Goal: Information Seeking & Learning: Learn about a topic

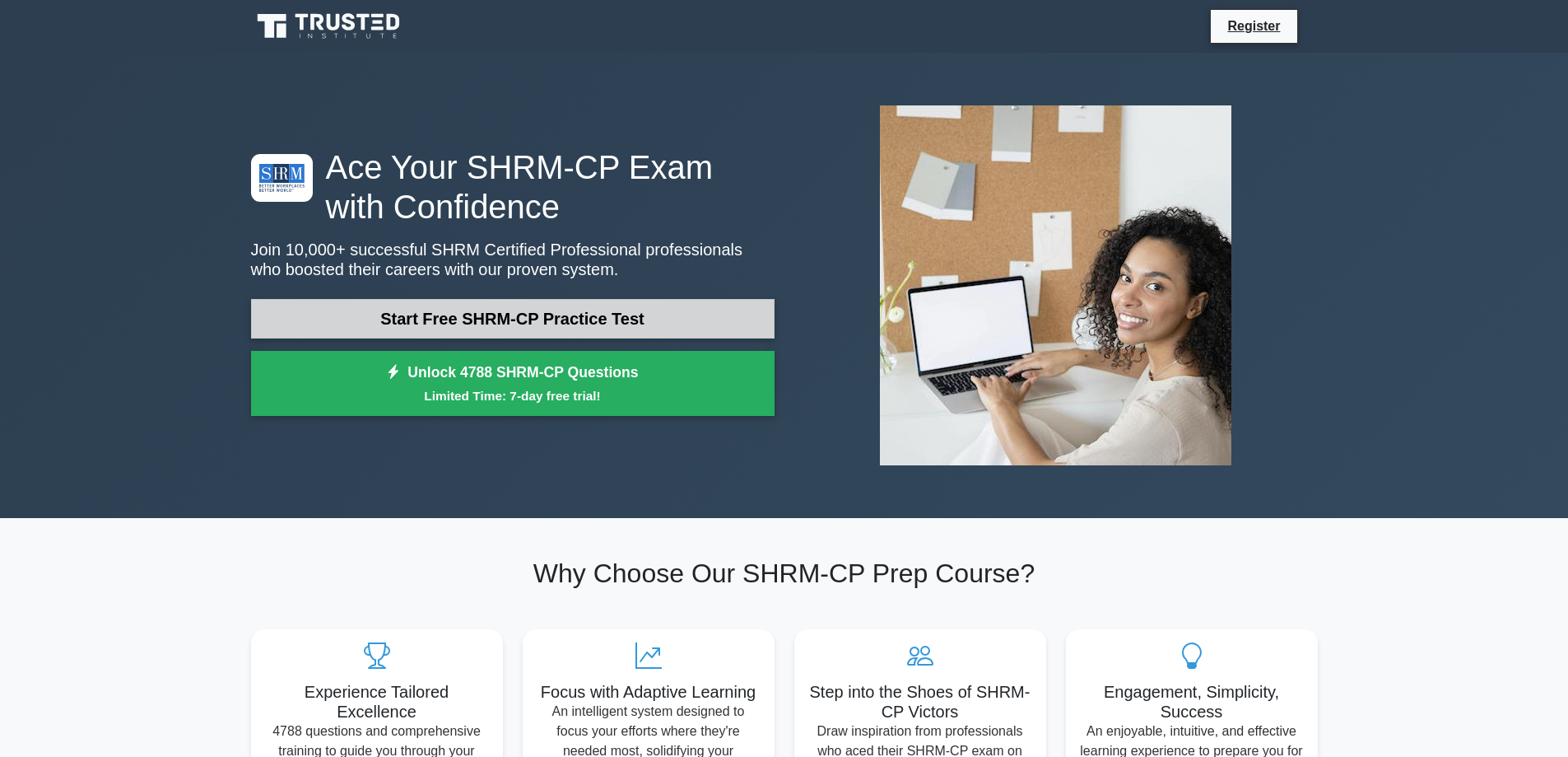
click at [508, 313] on link "Start Free SHRM-CP Practice Test" at bounding box center [513, 319] width 523 height 40
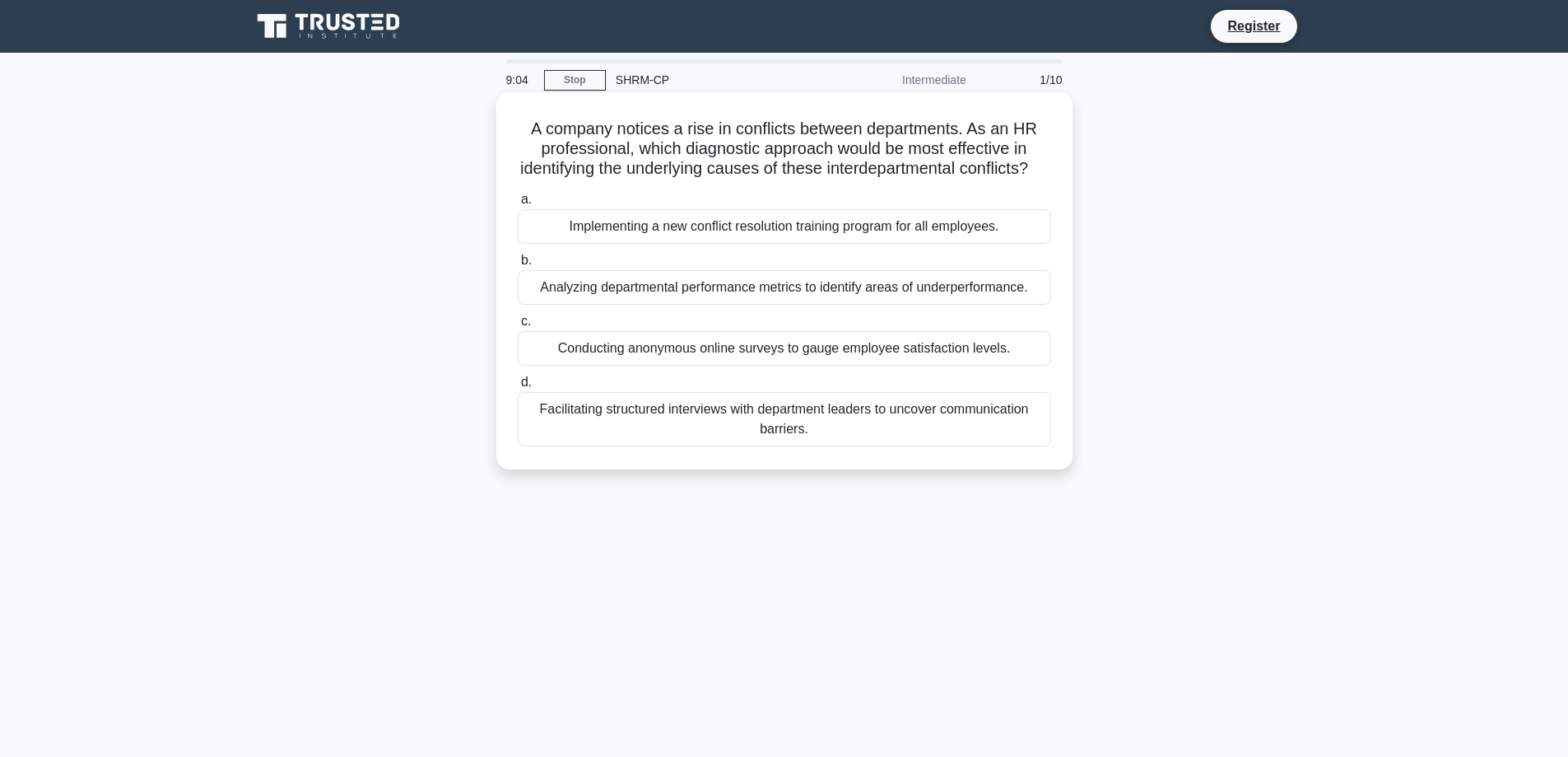
click at [802, 446] on div "Facilitating structured interviews with department leaders to uncover communica…" at bounding box center [785, 419] width 533 height 54
click at [518, 387] on input "d. Facilitating structured interviews with department leaders to uncover commun…" at bounding box center [518, 382] width 0 height 11
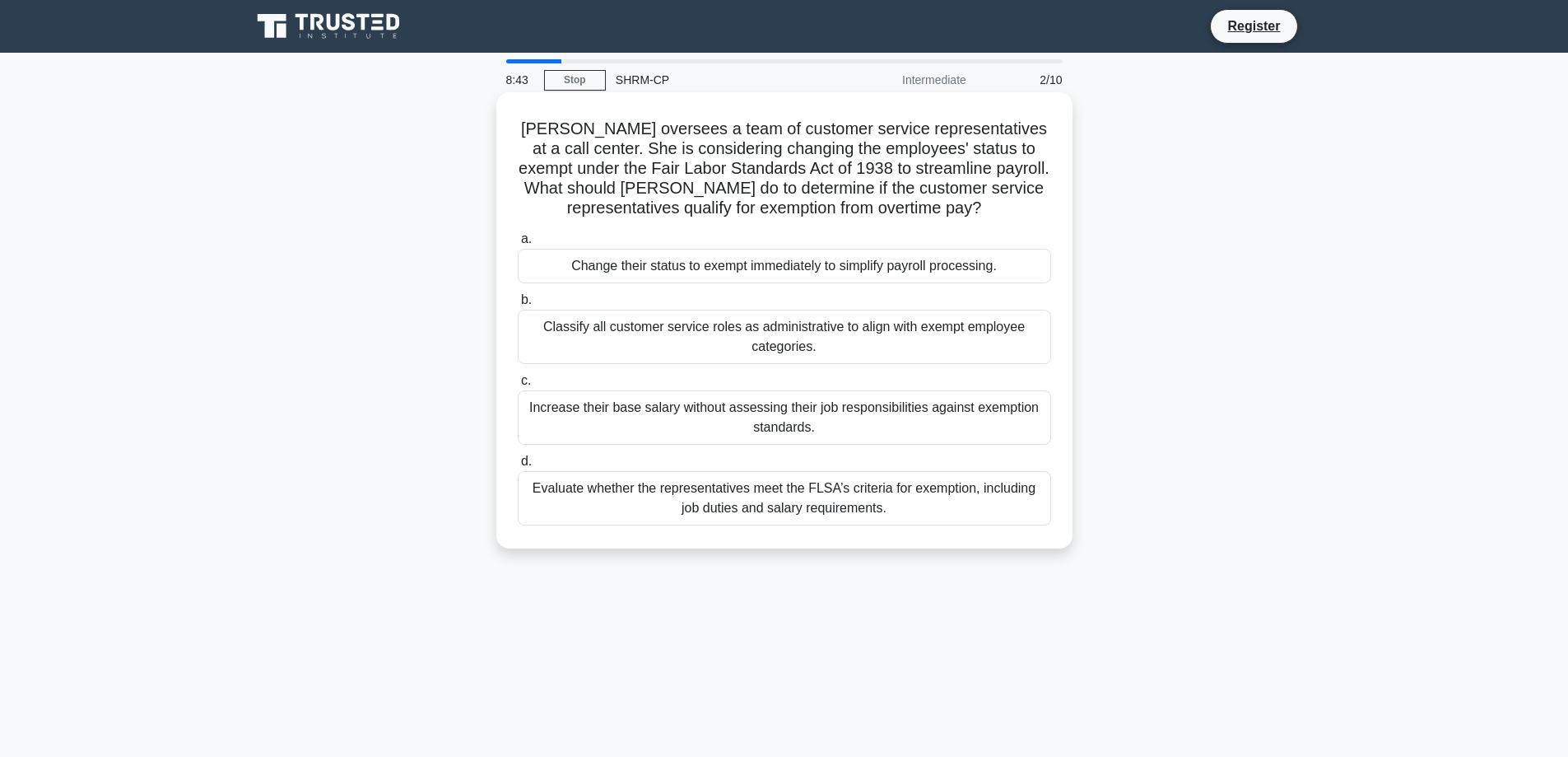
click at [719, 504] on div "Evaluate whether the representatives meet the FLSA’s criteria for exemption, in…" at bounding box center [785, 498] width 533 height 54
click at [518, 467] on input "d. Evaluate whether the representatives meet the FLSA’s criteria for exemption,…" at bounding box center [518, 461] width 0 height 11
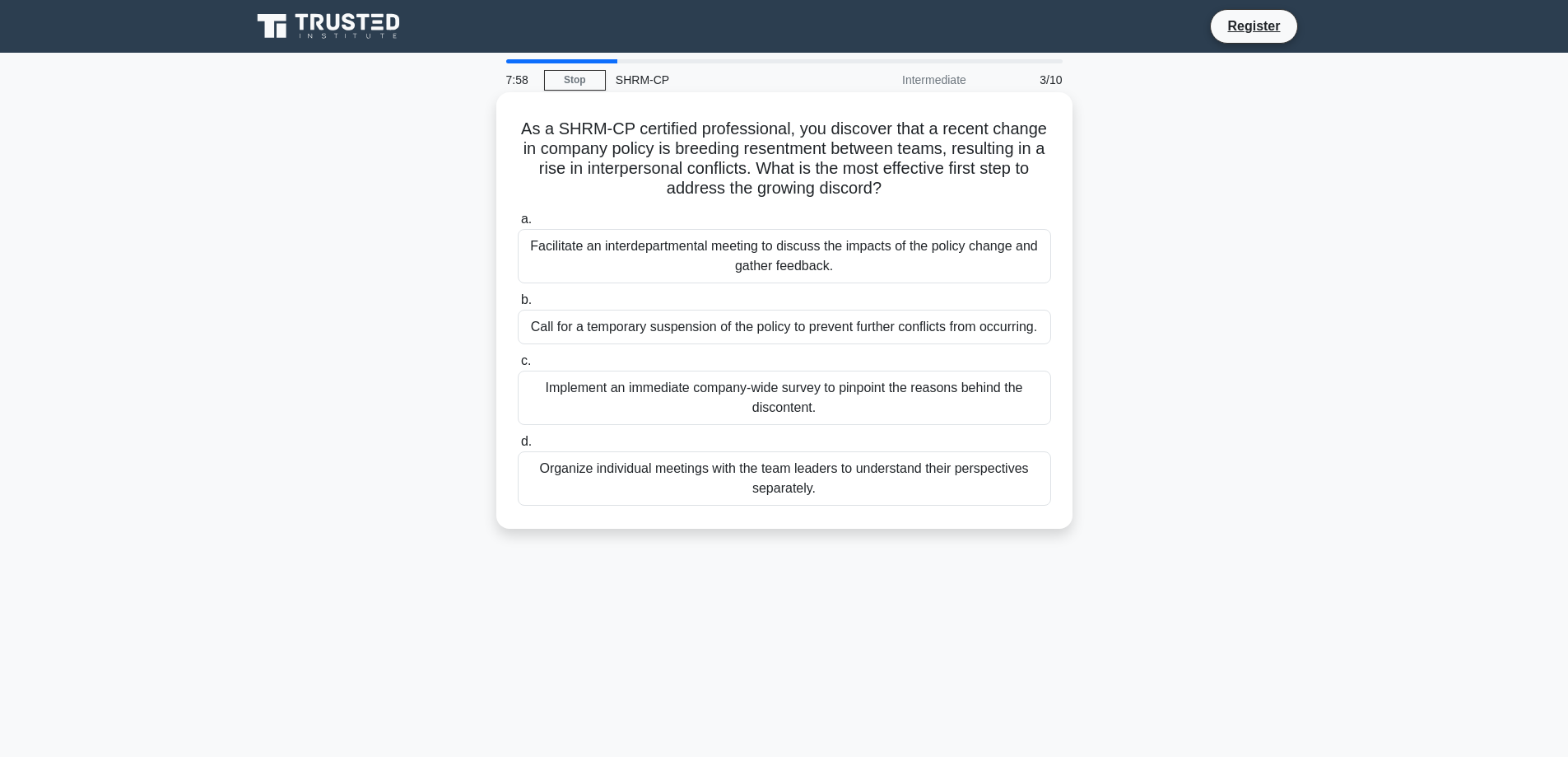
click at [881, 489] on div "Organize individual meetings with the team leaders to understand their perspect…" at bounding box center [785, 478] width 533 height 54
click at [518, 447] on input "d. Organize individual meetings with the team leaders to understand their persp…" at bounding box center [518, 442] width 0 height 11
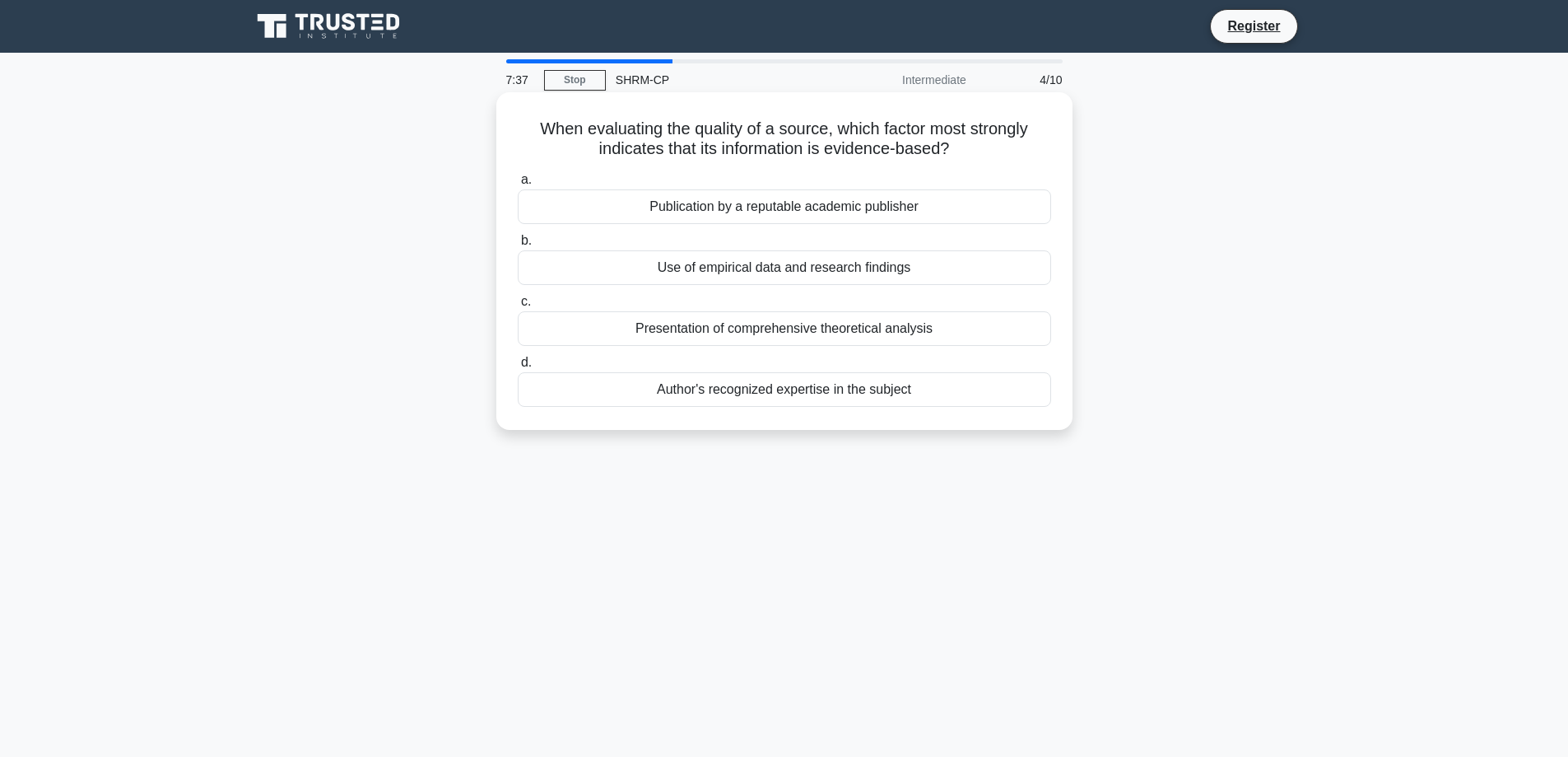
click at [788, 270] on div "Use of empirical data and research findings" at bounding box center [785, 268] width 533 height 35
click at [518, 246] on input "b. Use of empirical data and research findings" at bounding box center [518, 240] width 0 height 11
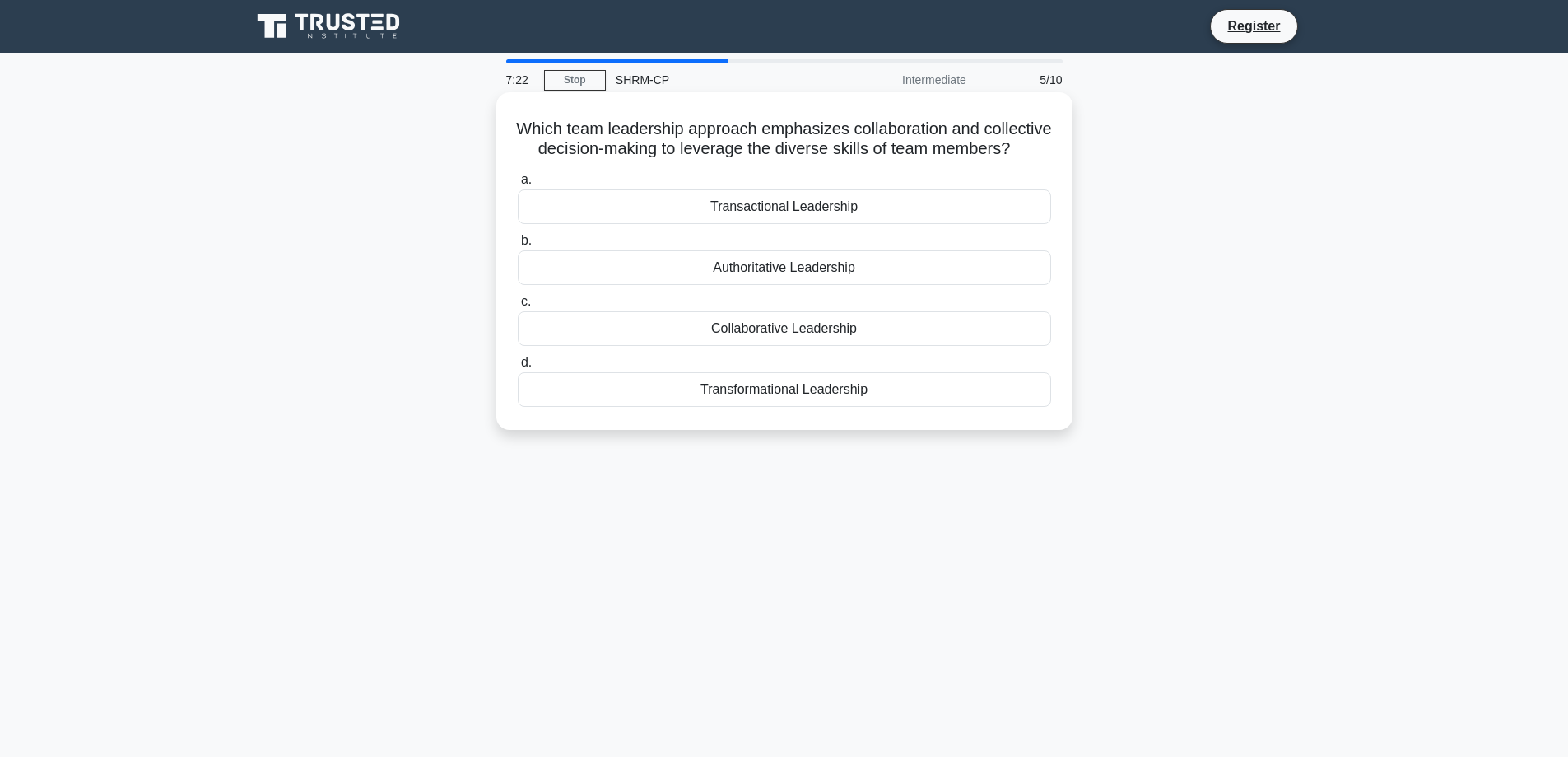
click at [850, 342] on div "Collaborative Leadership" at bounding box center [785, 328] width 533 height 35
click at [518, 308] on input "c. Collaborative Leadership" at bounding box center [518, 302] width 0 height 11
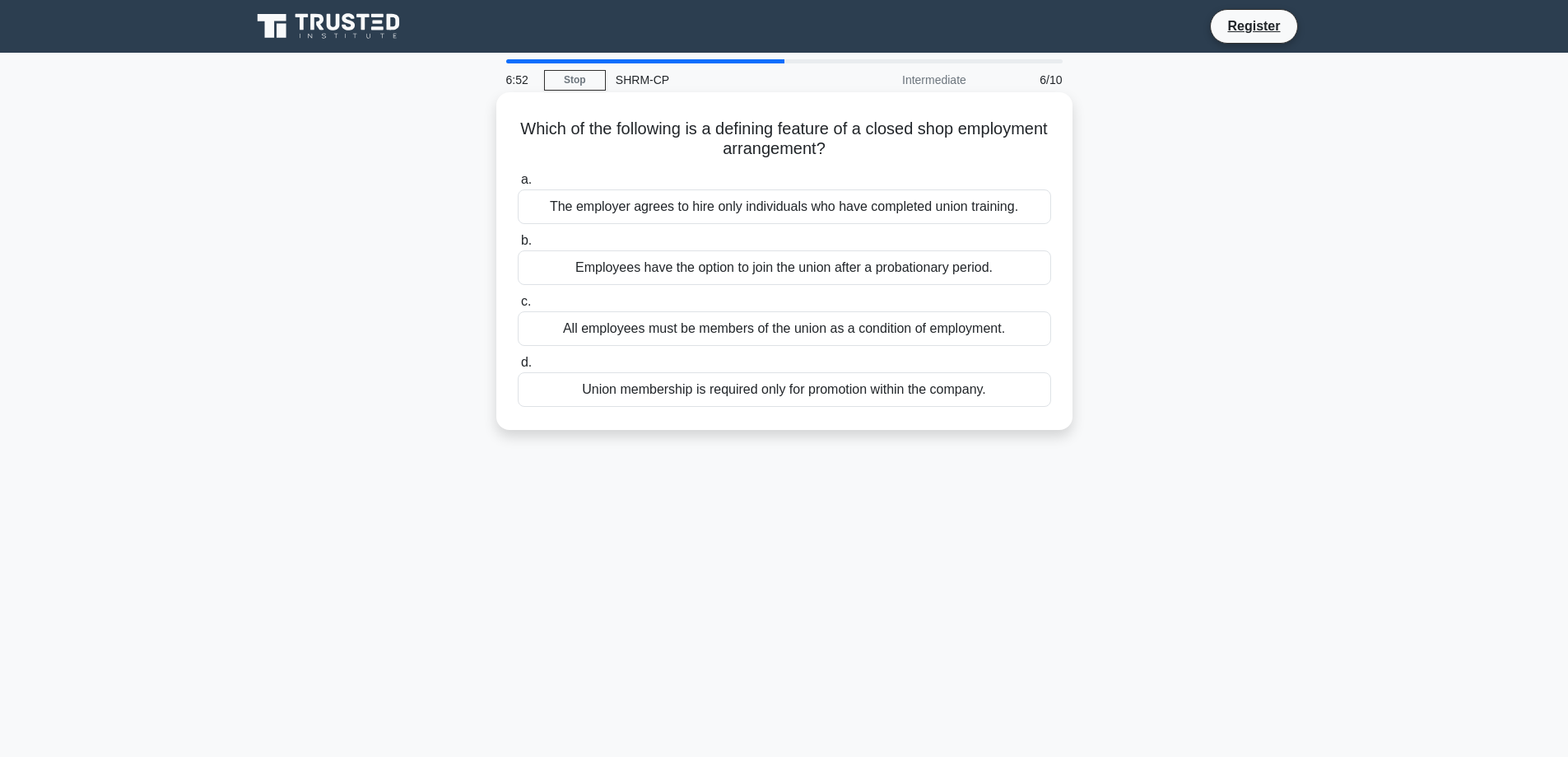
click at [592, 208] on div "The employer agrees to hire only individuals who have completed union training." at bounding box center [785, 206] width 533 height 35
click at [518, 185] on input "a. The employer agrees to hire only individuals who have completed union traini…" at bounding box center [518, 179] width 0 height 11
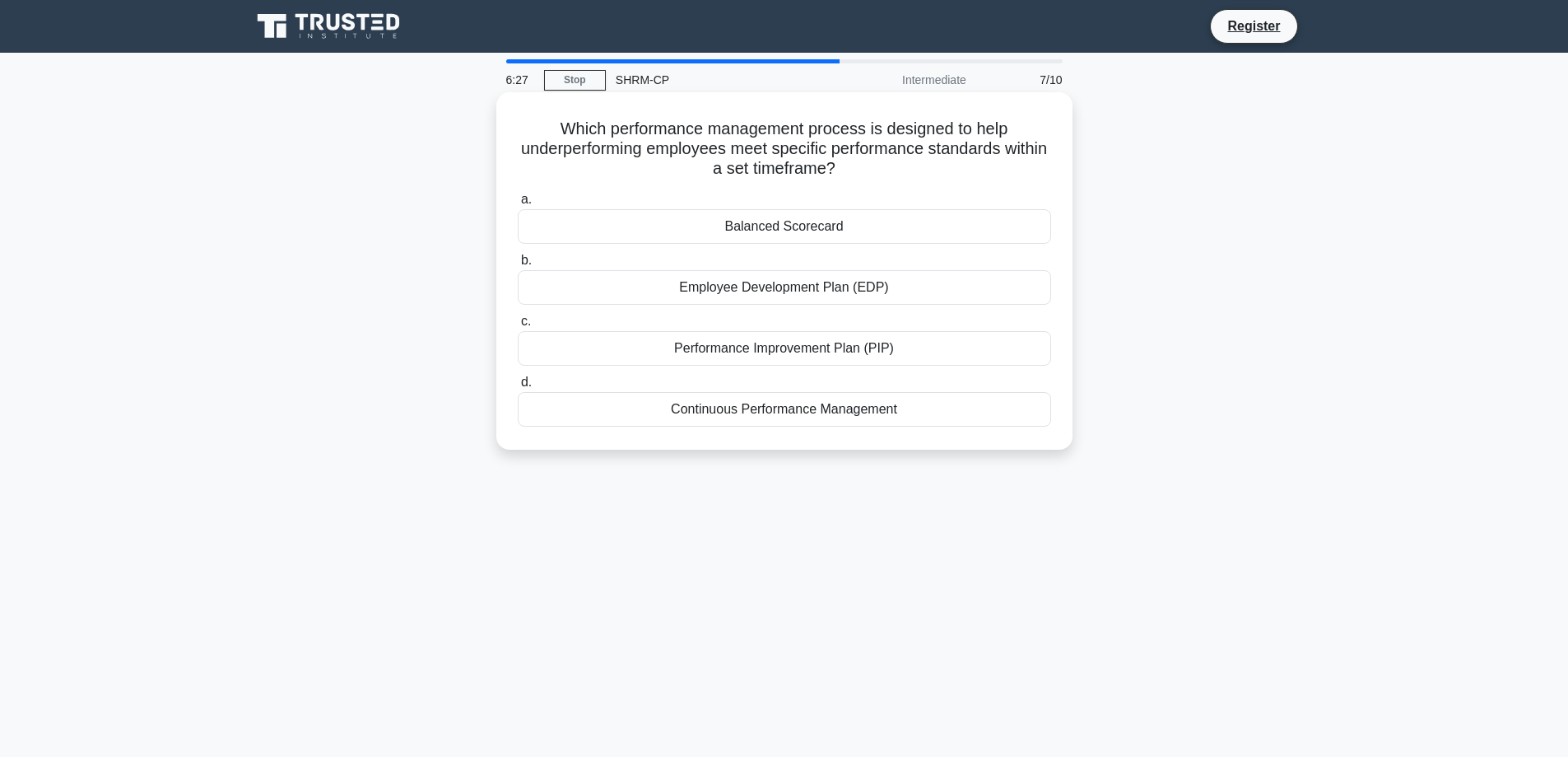
click at [796, 352] on div "Performance Improvement Plan (PIP)" at bounding box center [785, 348] width 533 height 35
click at [518, 327] on input "c. Performance Improvement Plan (PIP)" at bounding box center [518, 321] width 0 height 11
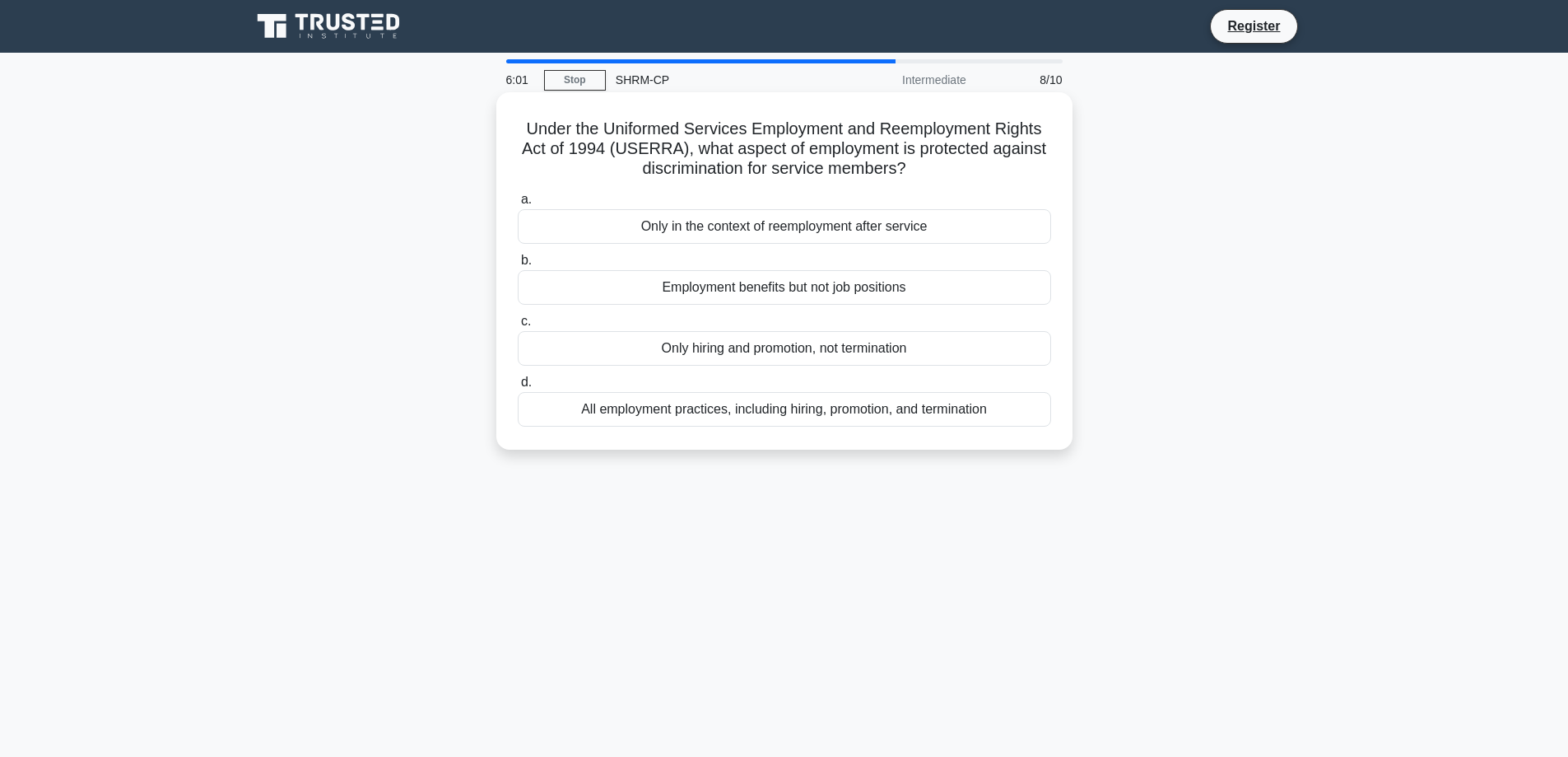
click at [781, 406] on div "All employment practices, including hiring, promotion, and termination" at bounding box center [785, 409] width 533 height 35
click at [518, 387] on input "d. All employment practices, including hiring, promotion, and termination" at bounding box center [518, 382] width 0 height 11
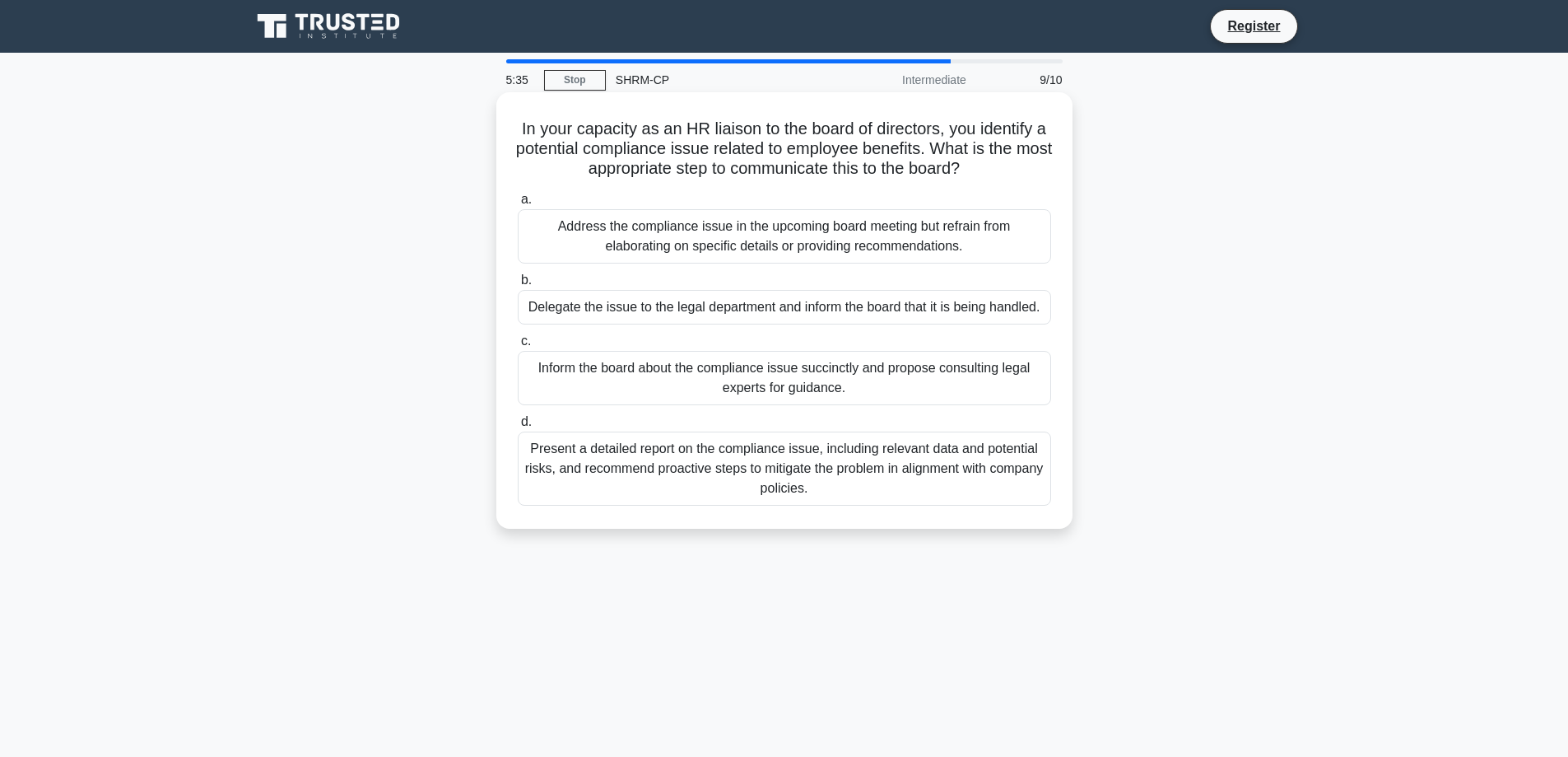
click at [669, 483] on div "Present a detailed report on the compliance issue, including relevant data and …" at bounding box center [785, 468] width 533 height 74
click at [518, 427] on input "d. Present a detailed report on the compliance issue, including relevant data a…" at bounding box center [518, 421] width 0 height 11
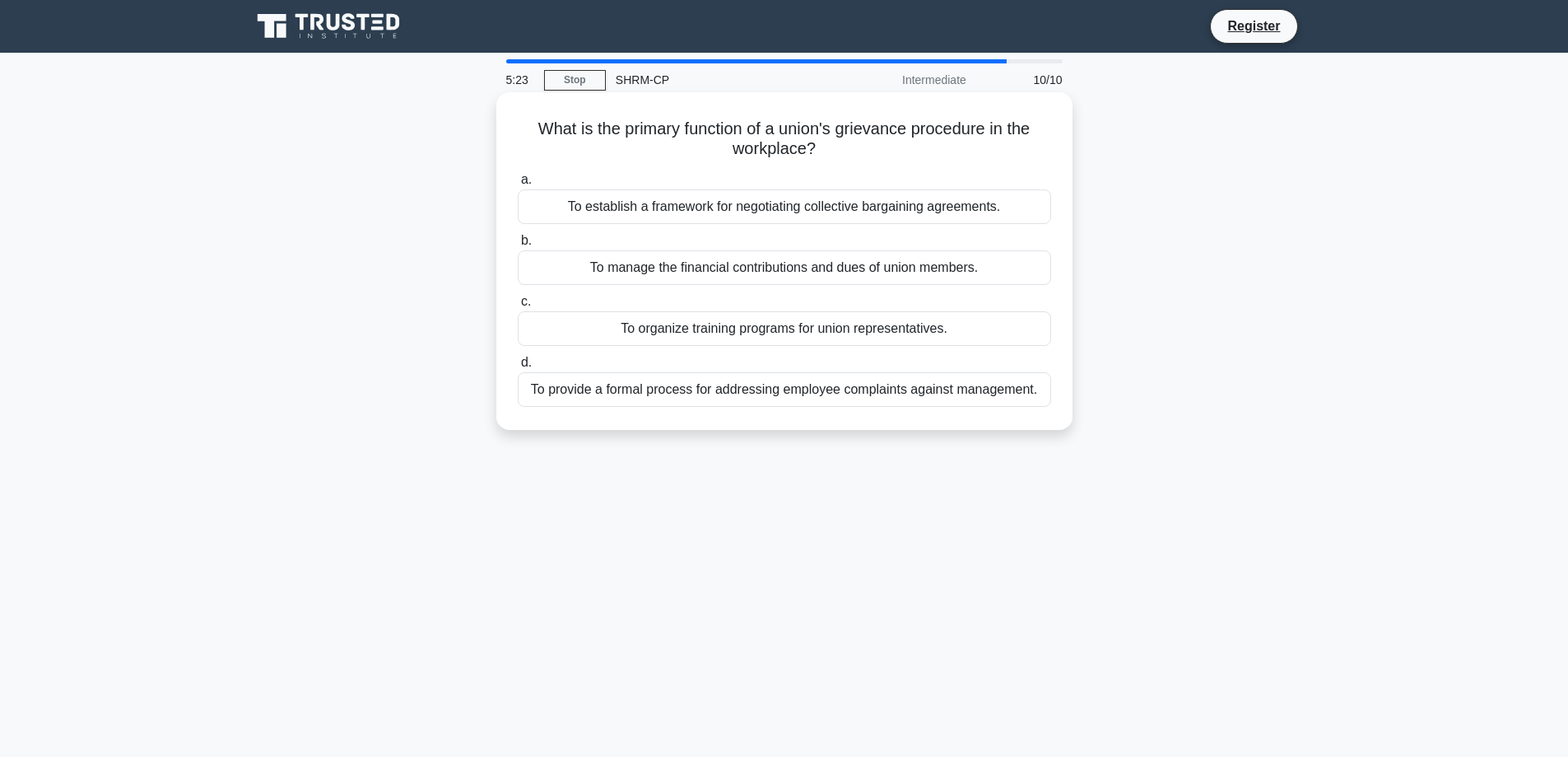
click at [764, 393] on div "To provide a formal process for addressing employee complaints against manageme…" at bounding box center [785, 389] width 533 height 35
click at [518, 368] on input "d. To provide a formal process for addressing employee complaints against manag…" at bounding box center [518, 363] width 0 height 11
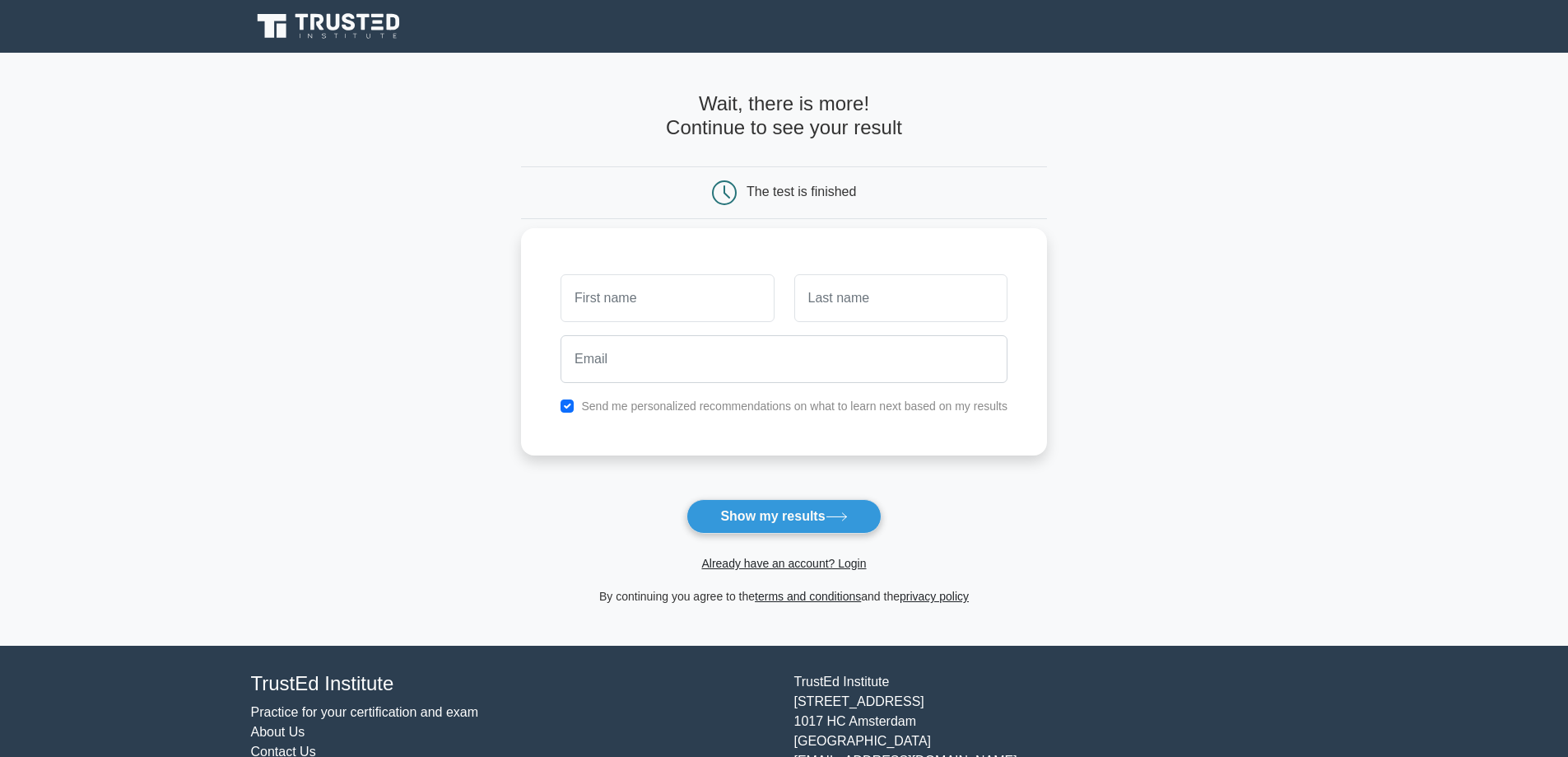
click at [668, 301] on input "text" at bounding box center [667, 298] width 213 height 48
type input "[PERSON_NAME]"
type input "Kelly"
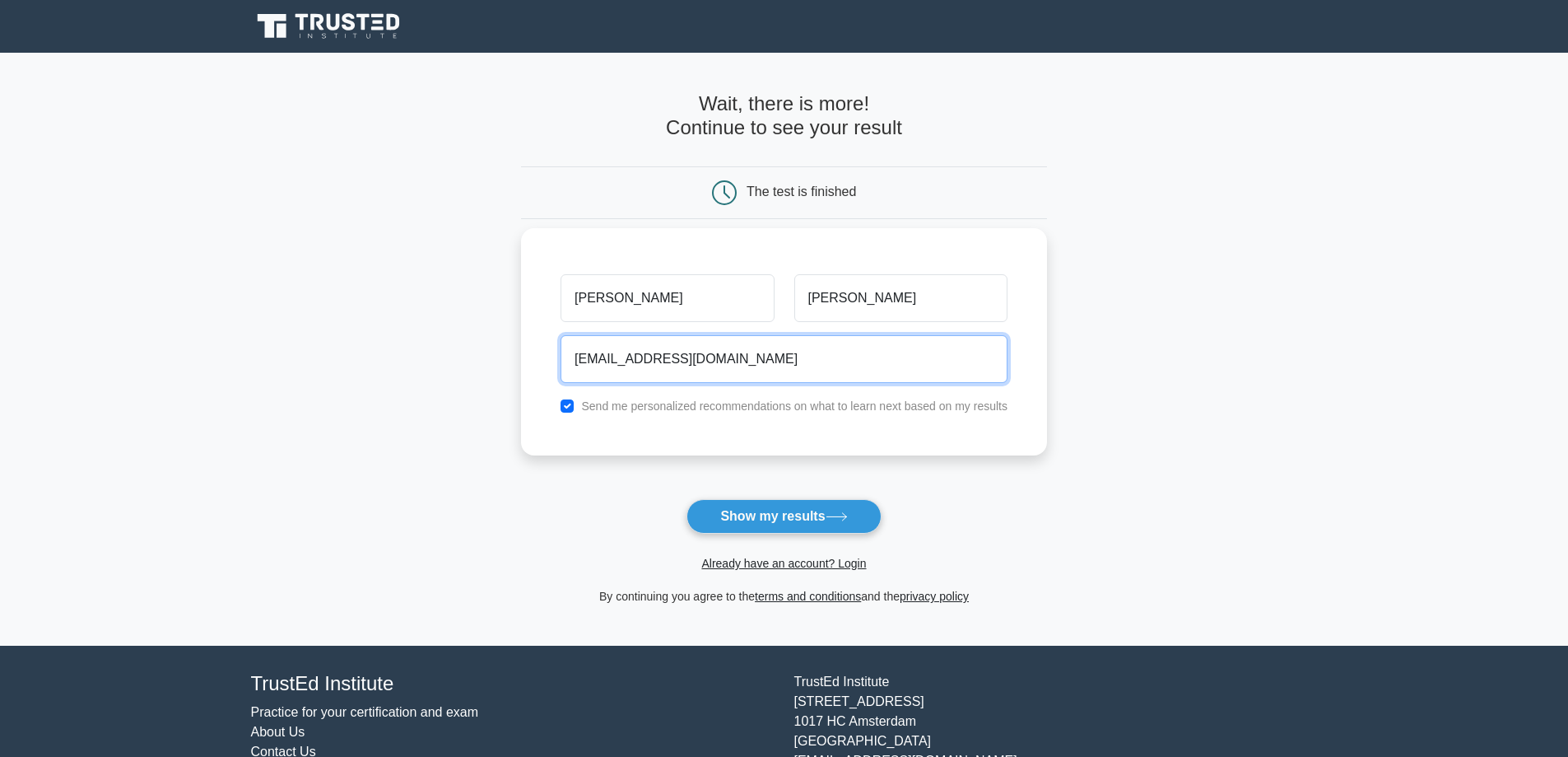
type input "rkelly@countryplacemortgage.com"
click at [567, 404] on input "checkbox" at bounding box center [567, 406] width 14 height 14
checkbox input "false"
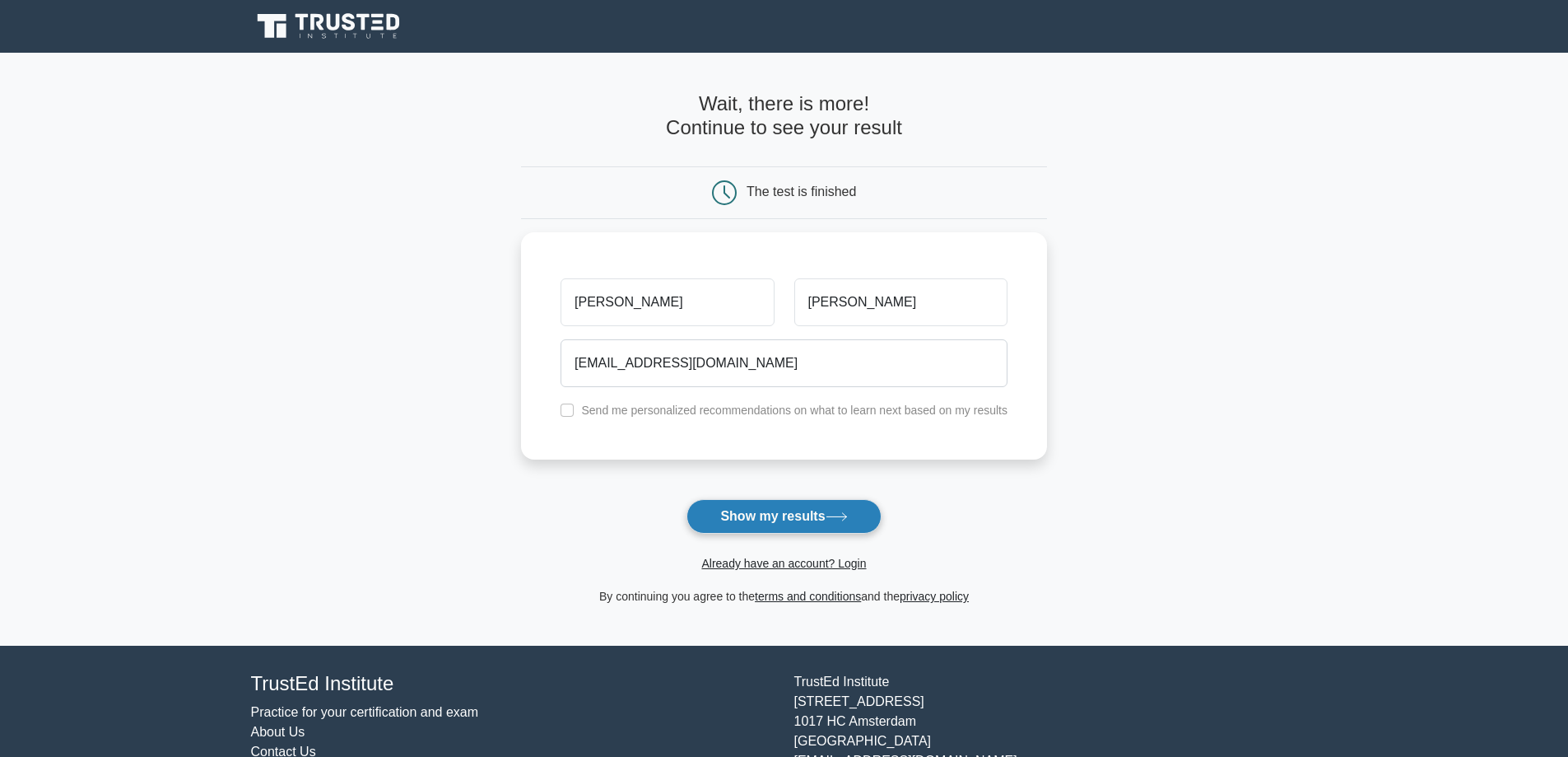
click at [786, 519] on button "Show my results" at bounding box center [783, 516] width 195 height 35
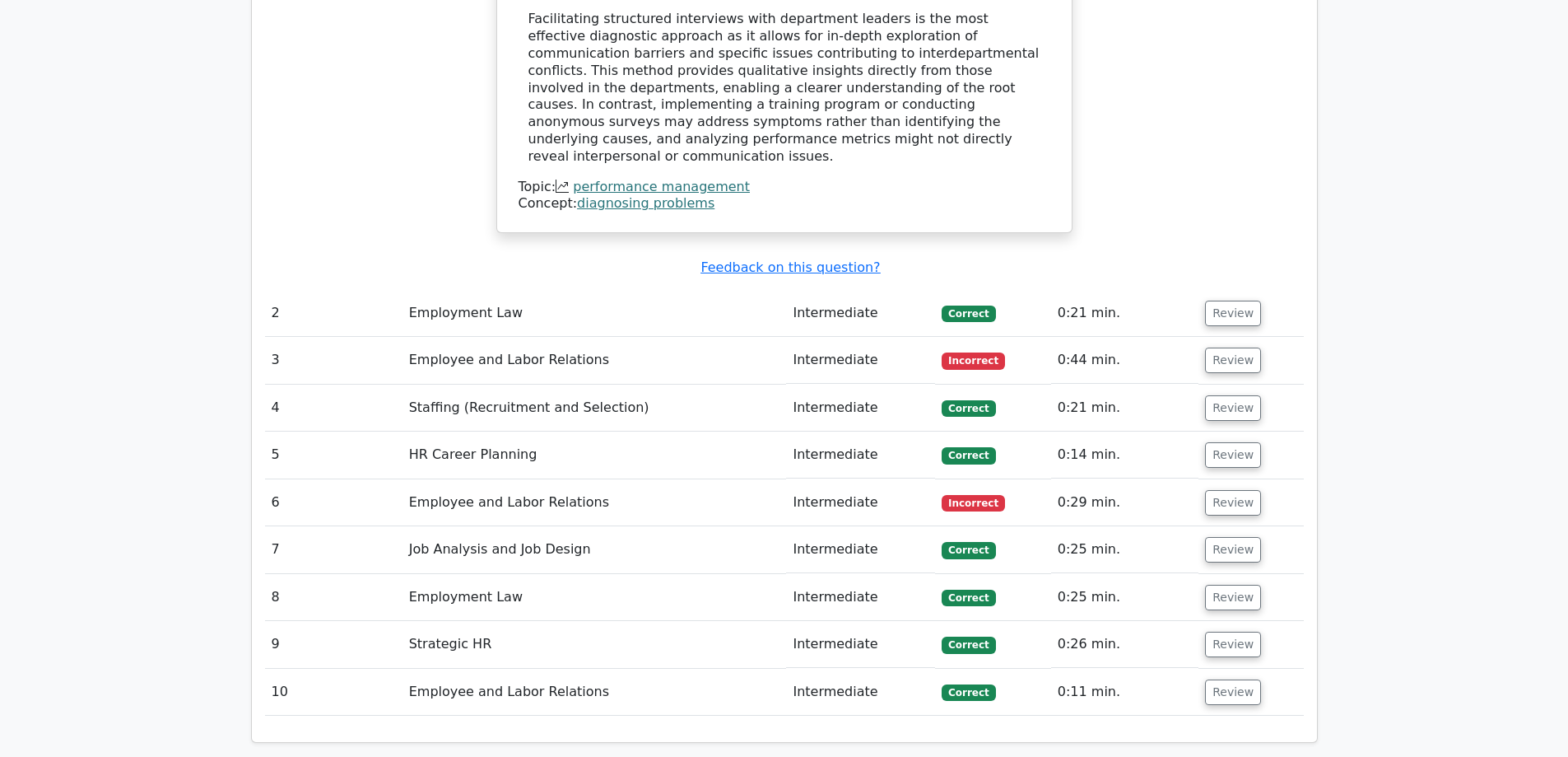
scroll to position [1846, 0]
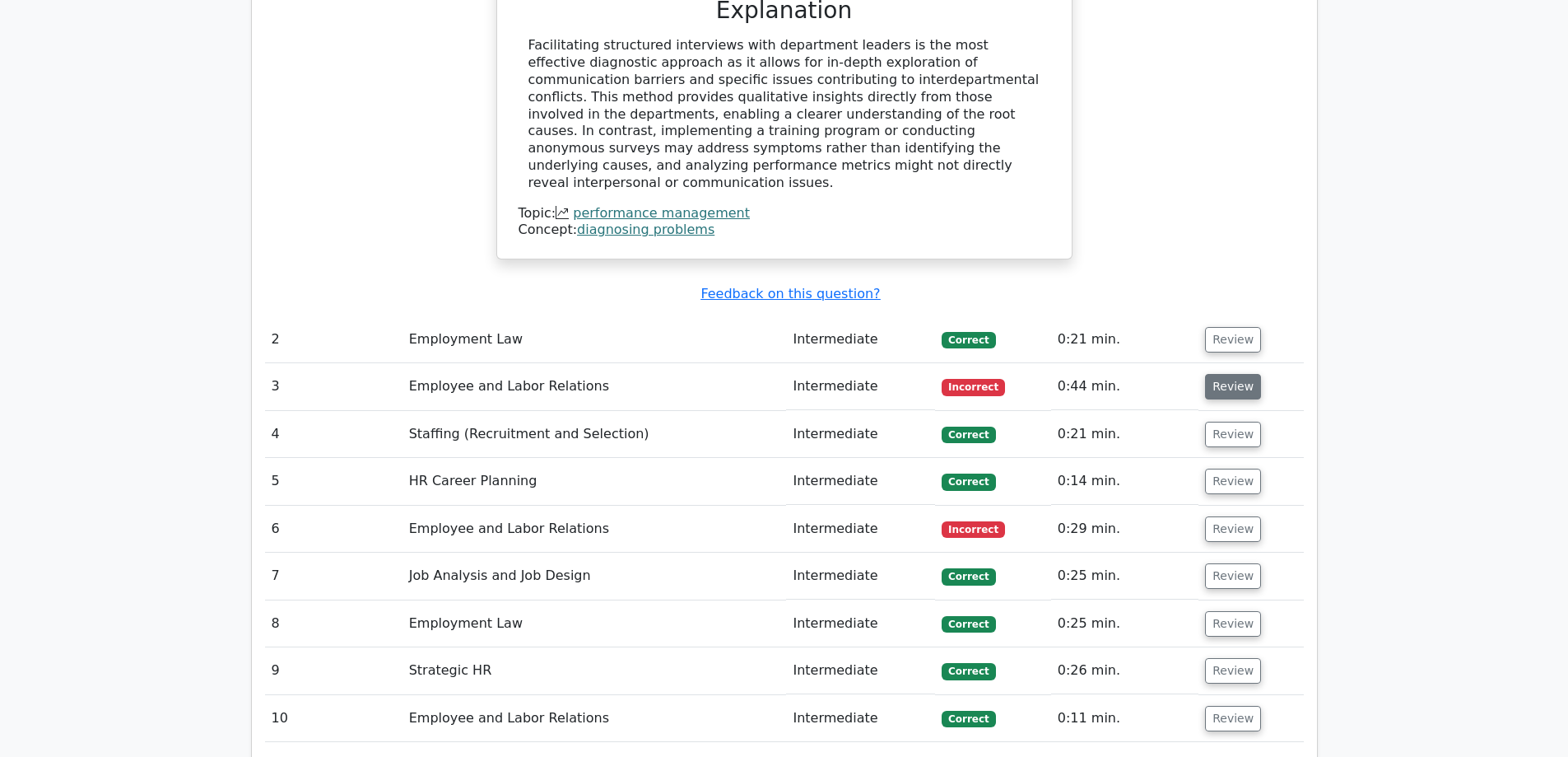
click at [1243, 374] on button "Review" at bounding box center [1233, 387] width 56 height 25
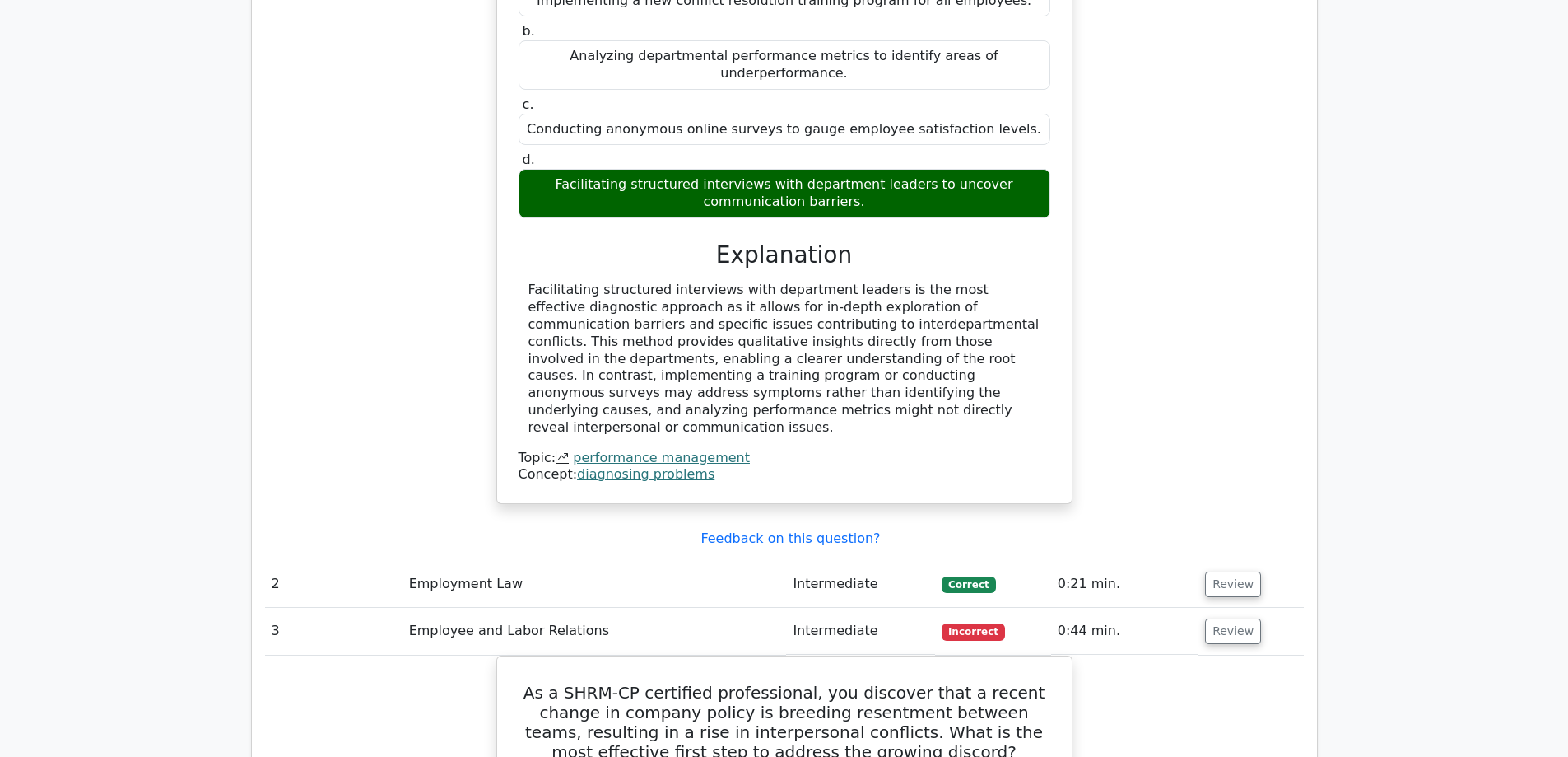
scroll to position [1599, 0]
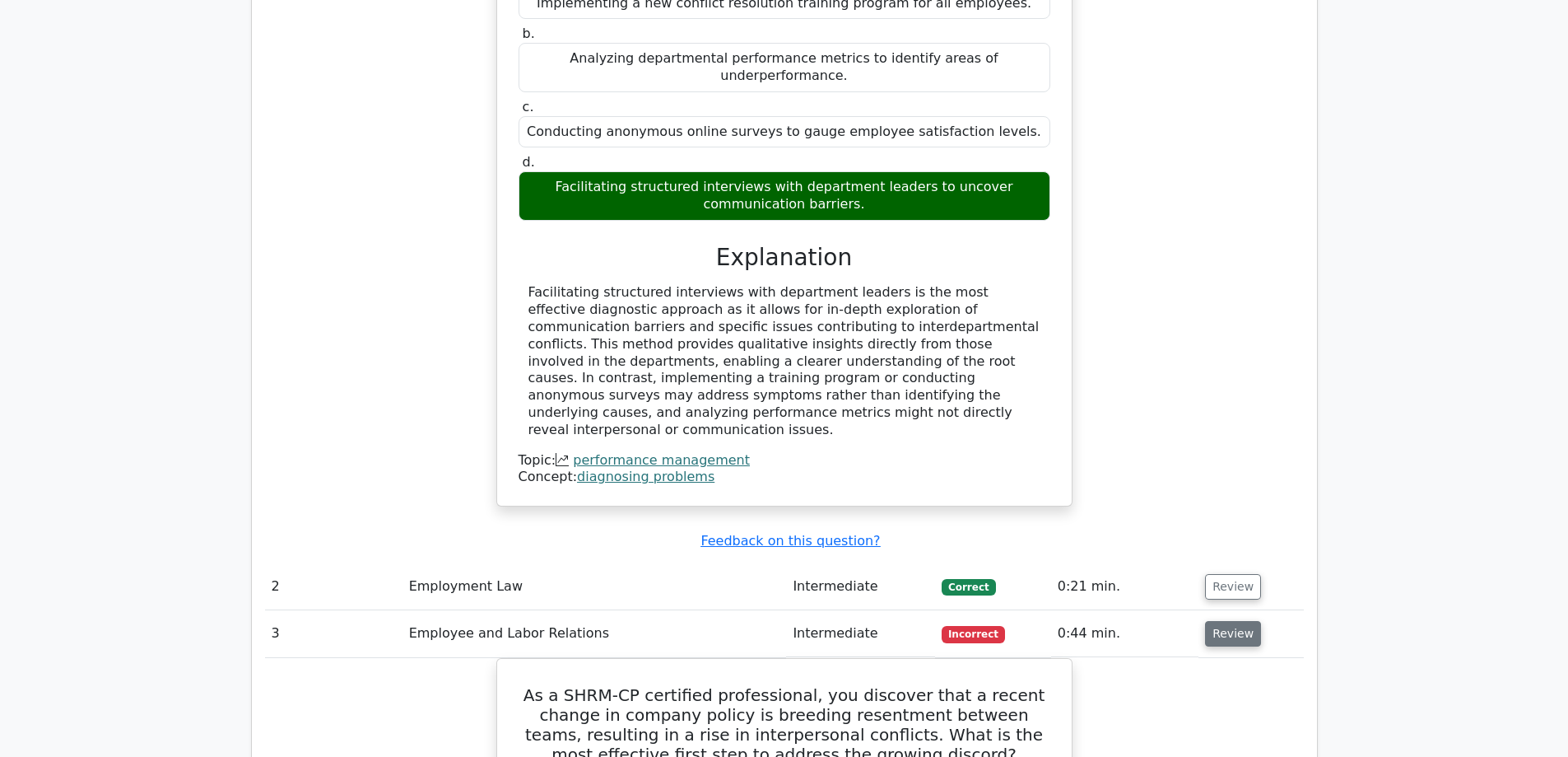
click at [1224, 621] on button "Review" at bounding box center [1233, 634] width 56 height 25
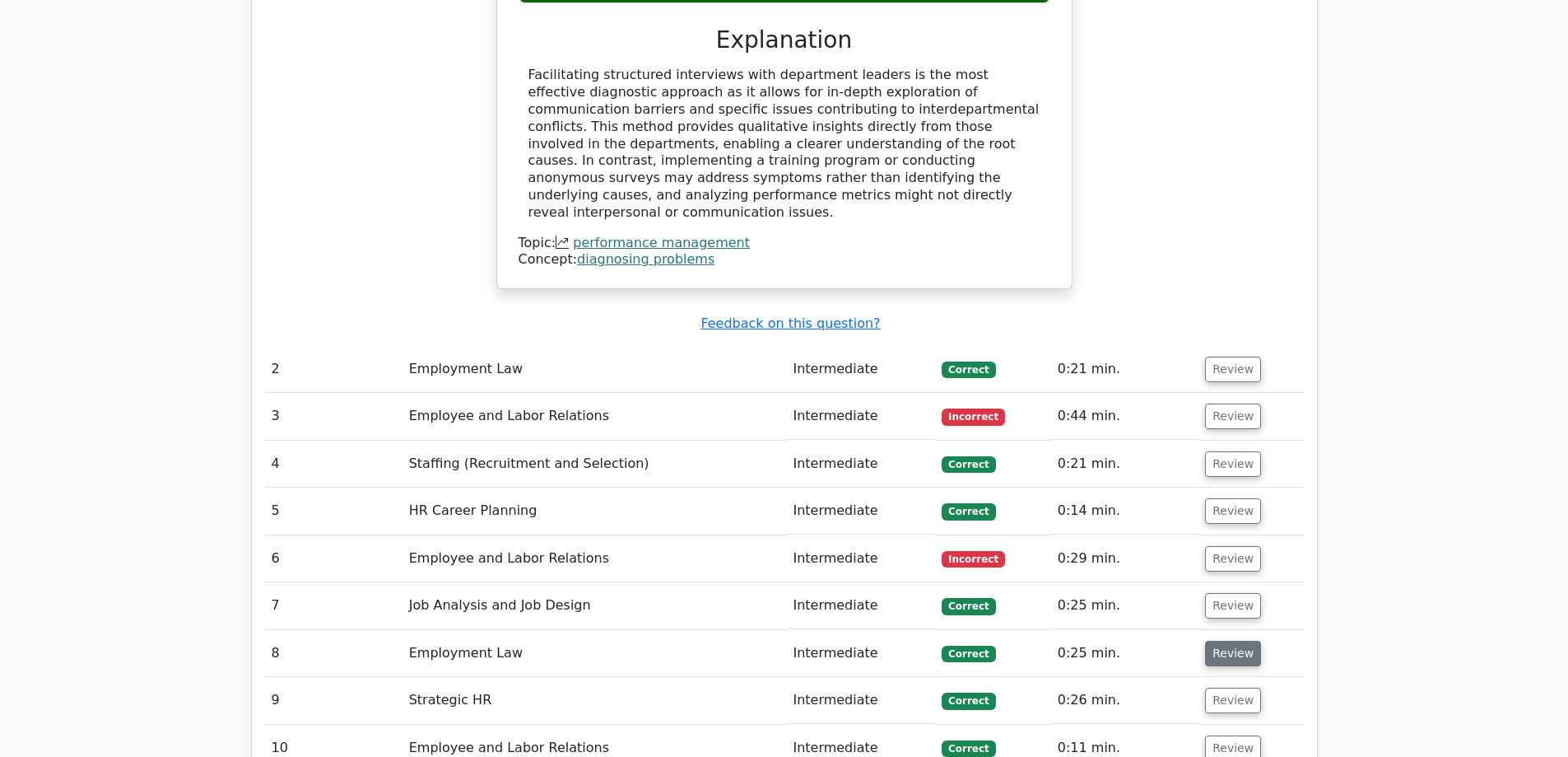
scroll to position [1846, 0]
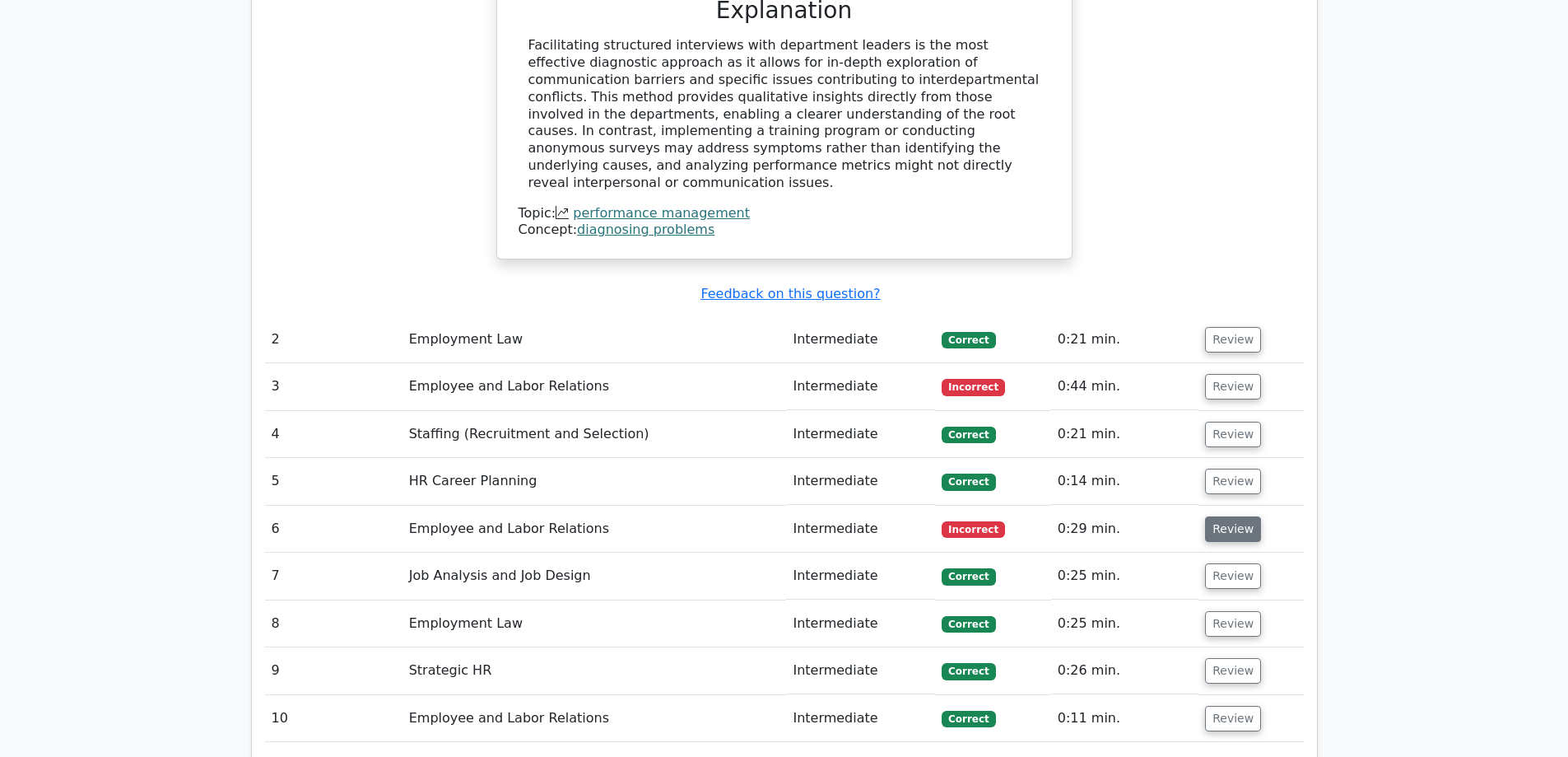
click at [1233, 517] on button "Review" at bounding box center [1233, 529] width 56 height 25
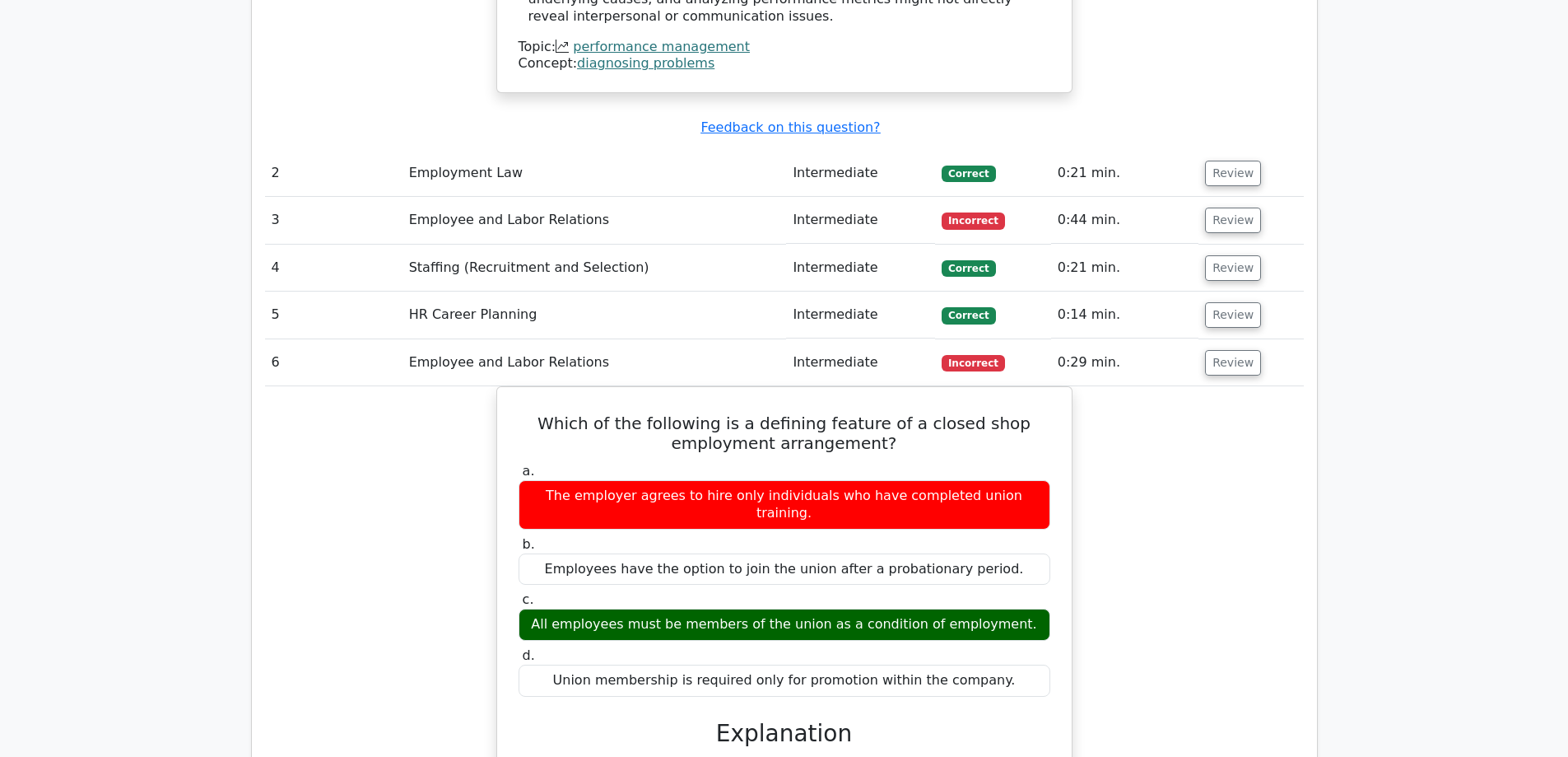
scroll to position [2093, 0]
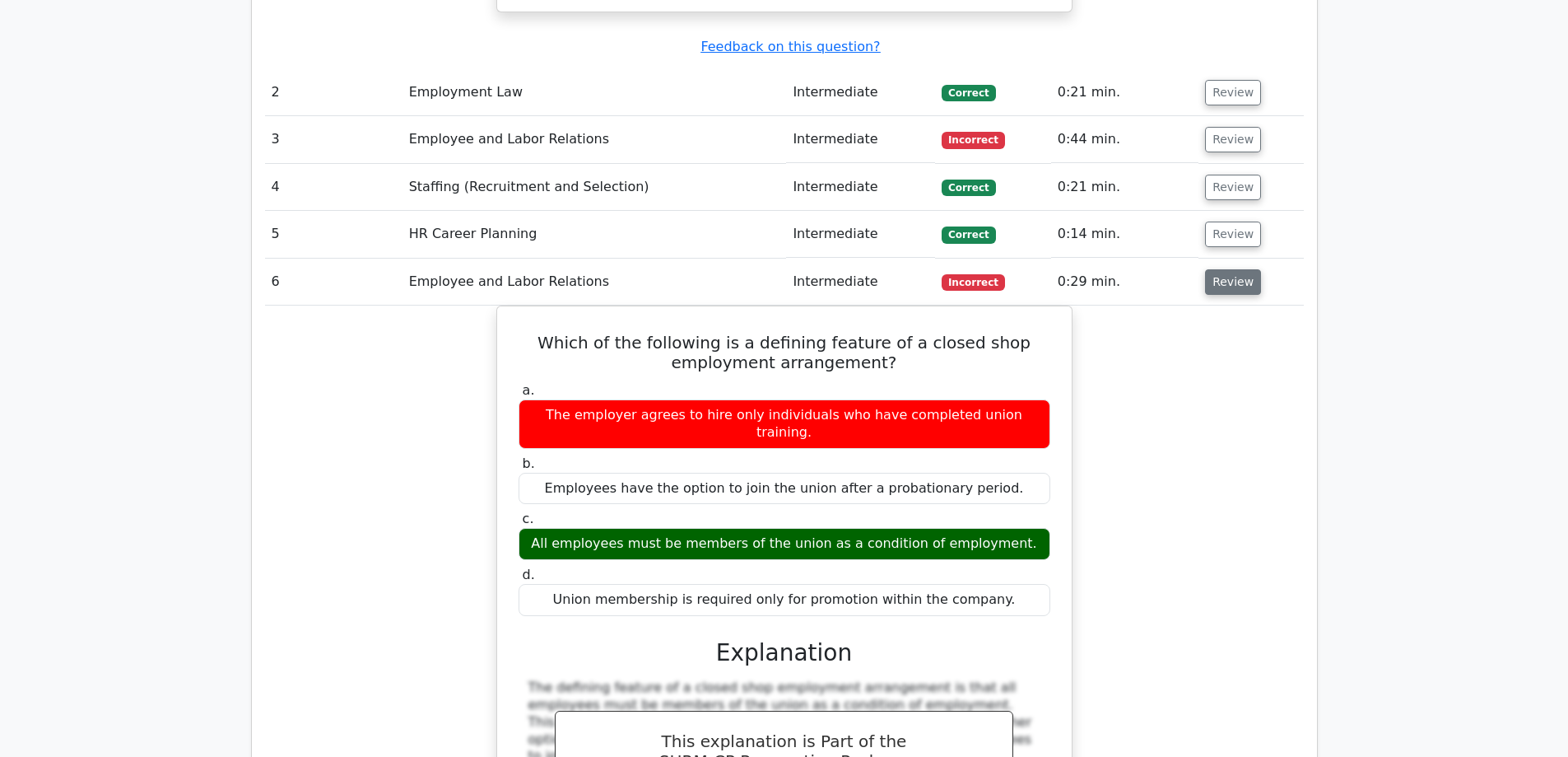
click at [1227, 269] on button "Review" at bounding box center [1233, 282] width 56 height 25
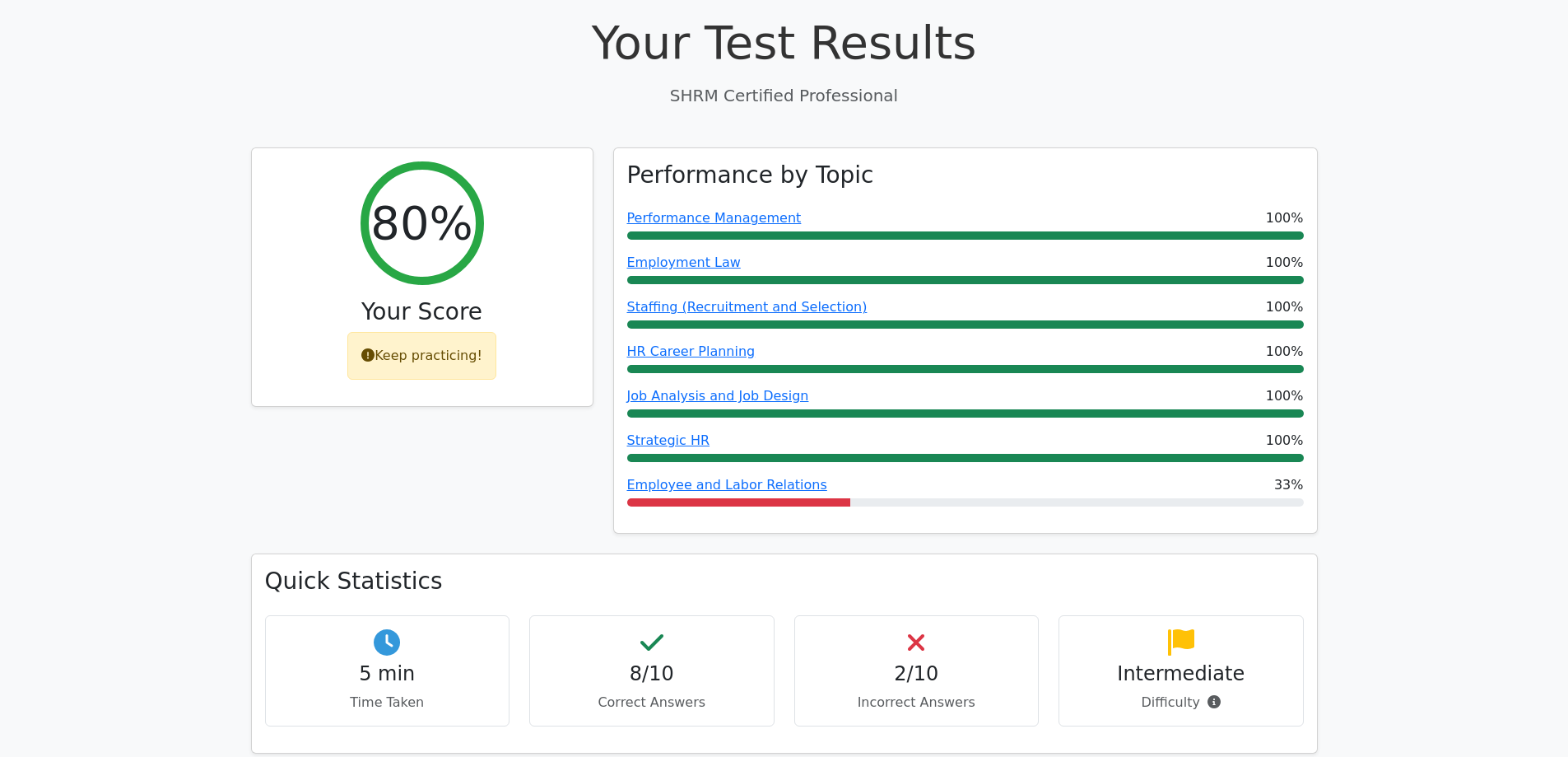
scroll to position [0, 0]
